Goal: Task Accomplishment & Management: Use online tool/utility

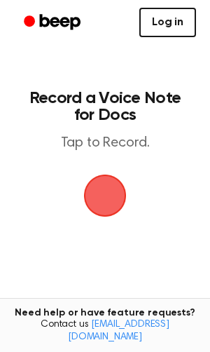
click at [167, 15] on link "Log in" at bounding box center [167, 22] width 57 height 29
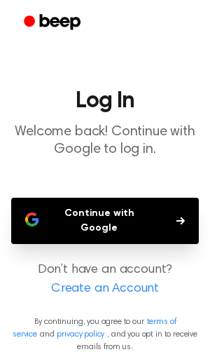
click at [114, 219] on button "Continue with Google" at bounding box center [105, 221] width 188 height 46
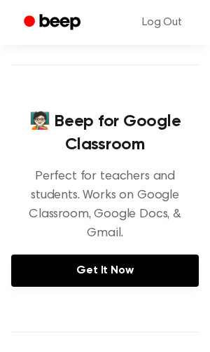
scroll to position [145, 0]
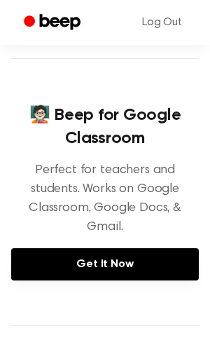
click at [40, 18] on icon "Beep" at bounding box center [60, 21] width 41 height 15
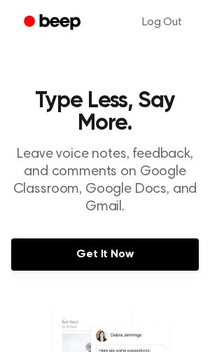
click at [32, 18] on circle "Beep" at bounding box center [29, 20] width 11 height 11
